Goal: Use online tool/utility: Utilize a website feature to perform a specific function

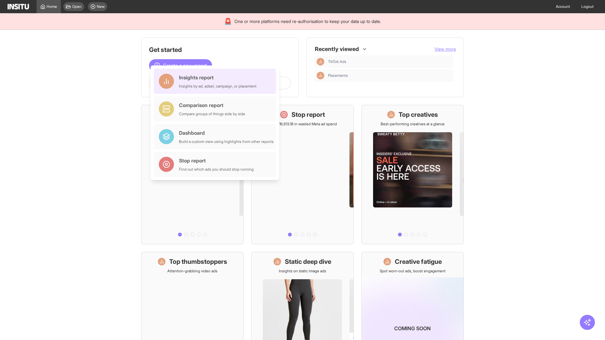
click at [216, 81] on div "Insights report Insights by ad, adset, campaign, or placement" at bounding box center [217, 81] width 77 height 15
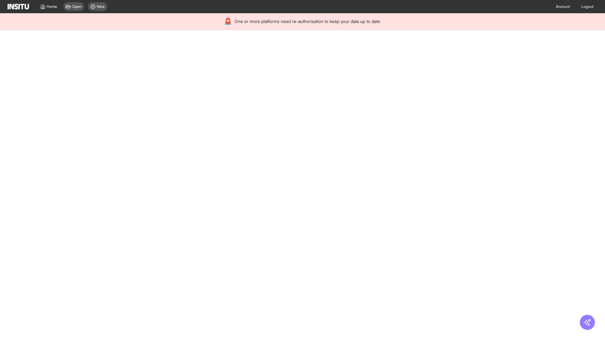
select select "**"
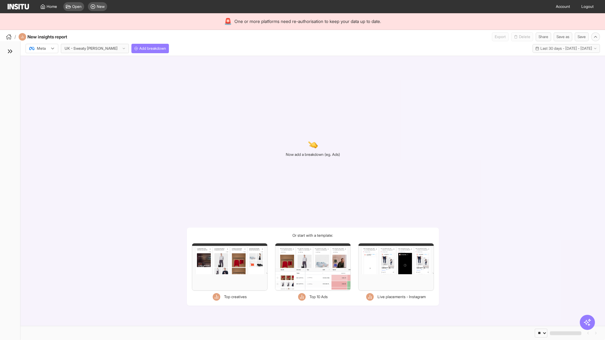
click at [42, 49] on div at bounding box center [38, 48] width 18 height 6
click at [42, 62] on span "Meta" at bounding box center [41, 62] width 9 height 6
click at [139, 49] on span "Add breakdown" at bounding box center [152, 48] width 27 height 5
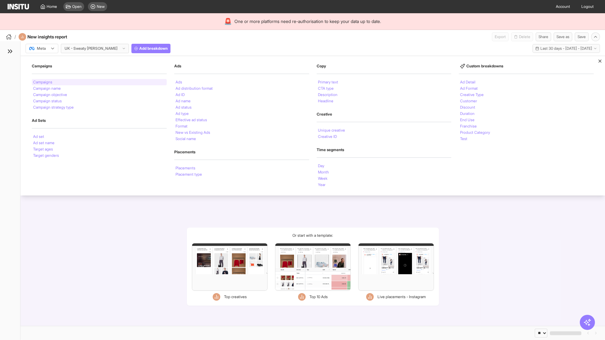
click at [43, 82] on li "Campaigns" at bounding box center [42, 82] width 19 height 4
